Goal: Task Accomplishment & Management: Manage account settings

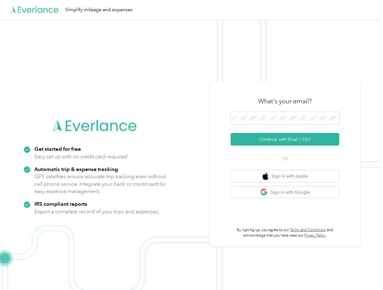
click at [191, 145] on img at bounding box center [190, 164] width 380 height 290
click at [191, 10] on div "Simplify mileage and expenses" at bounding box center [190, 9] width 380 height 19
click at [287, 139] on button "Continue with Email / SSO" at bounding box center [284, 139] width 109 height 13
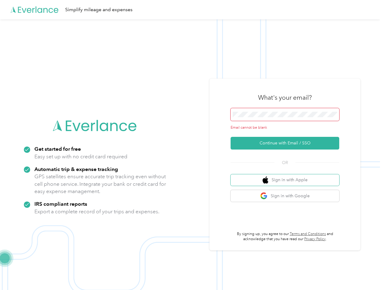
click at [287, 176] on button "Sign in with Apple" at bounding box center [284, 180] width 109 height 12
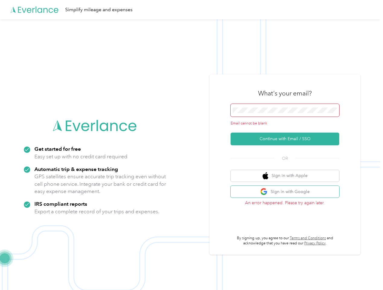
click at [287, 192] on button "Sign in with Google" at bounding box center [284, 192] width 109 height 12
